Goal: Task Accomplishment & Management: Manage account settings

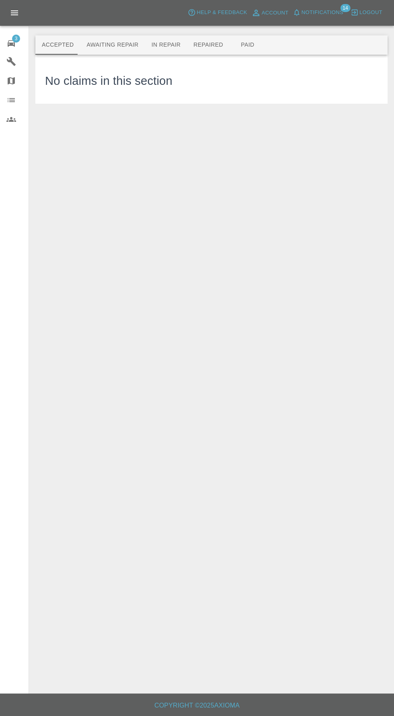
click at [103, 45] on button "Awaiting Repair" at bounding box center [112, 44] width 65 height 19
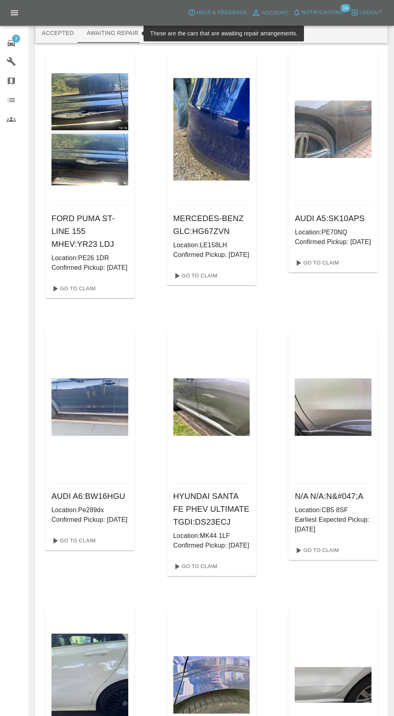
scroll to position [6, 0]
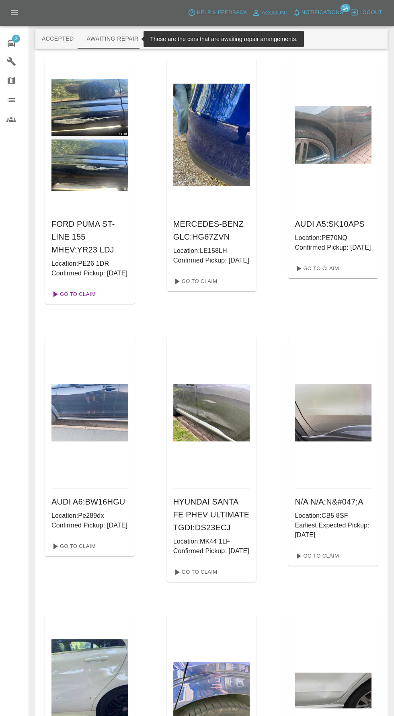
click at [76, 301] on link "Go To Claim" at bounding box center [72, 294] width 49 height 13
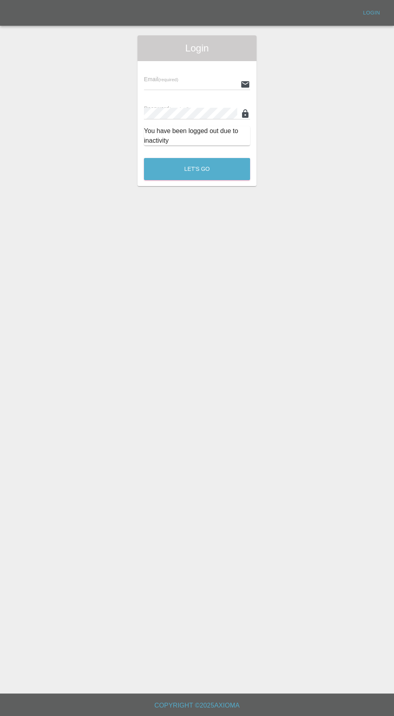
click at [165, 80] on input "text" at bounding box center [190, 84] width 93 height 12
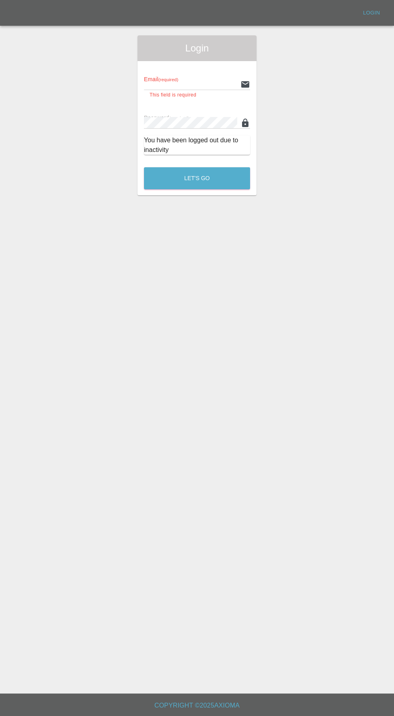
type input "[EMAIL_ADDRESS][DOMAIN_NAME]"
click at [144, 167] on button "Let's Go" at bounding box center [197, 178] width 106 height 22
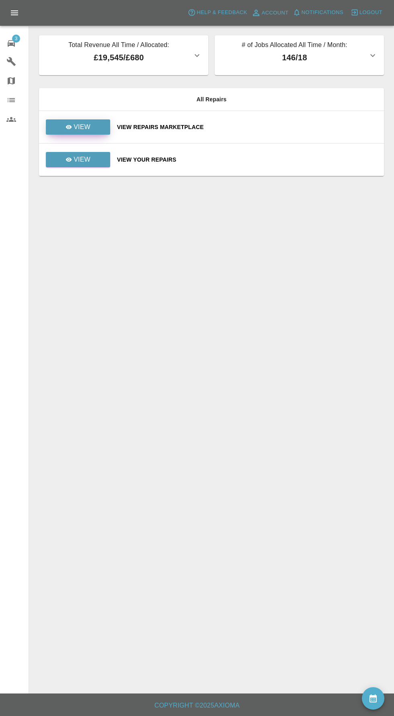
click at [69, 125] on icon at bounding box center [69, 127] width 6 height 4
click at [72, 156] on icon at bounding box center [68, 159] width 6 height 6
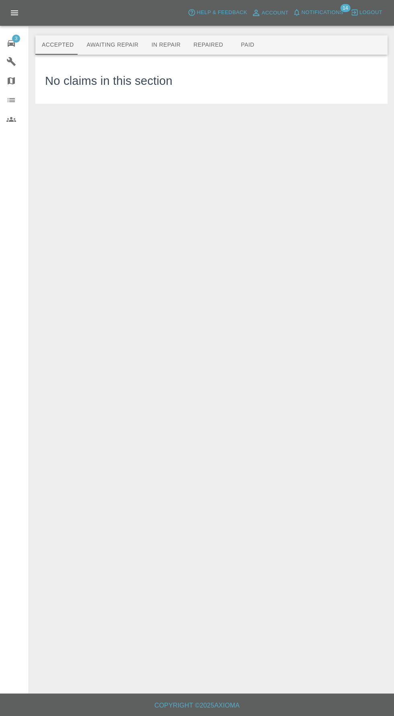
click at [107, 40] on button "Awaiting Repair" at bounding box center [112, 44] width 65 height 19
